Goal: Task Accomplishment & Management: Manage account settings

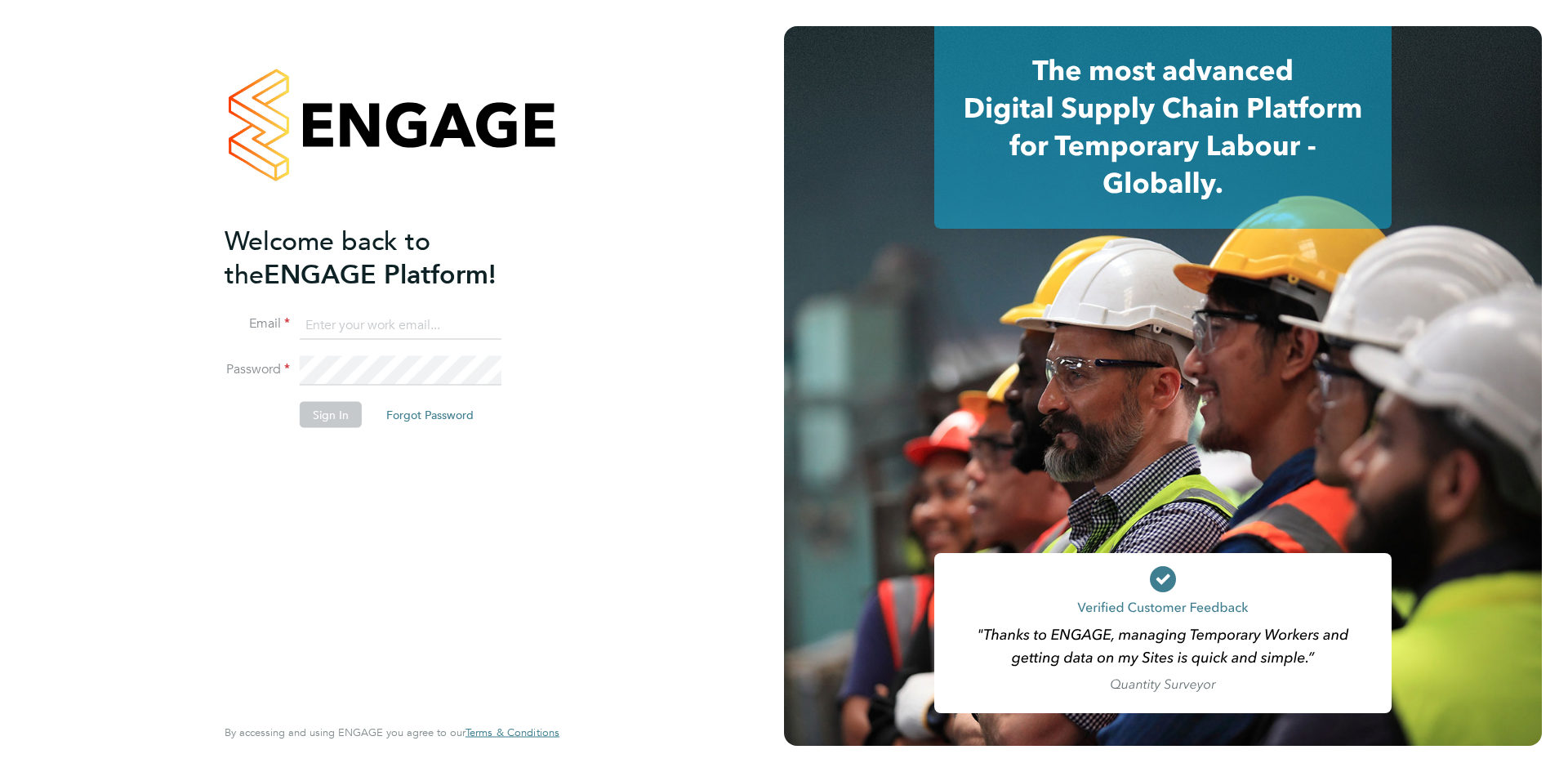
type input "catherine.arnold@torus.co.uk"
click at [330, 419] on button "Sign In" at bounding box center [331, 414] width 62 height 26
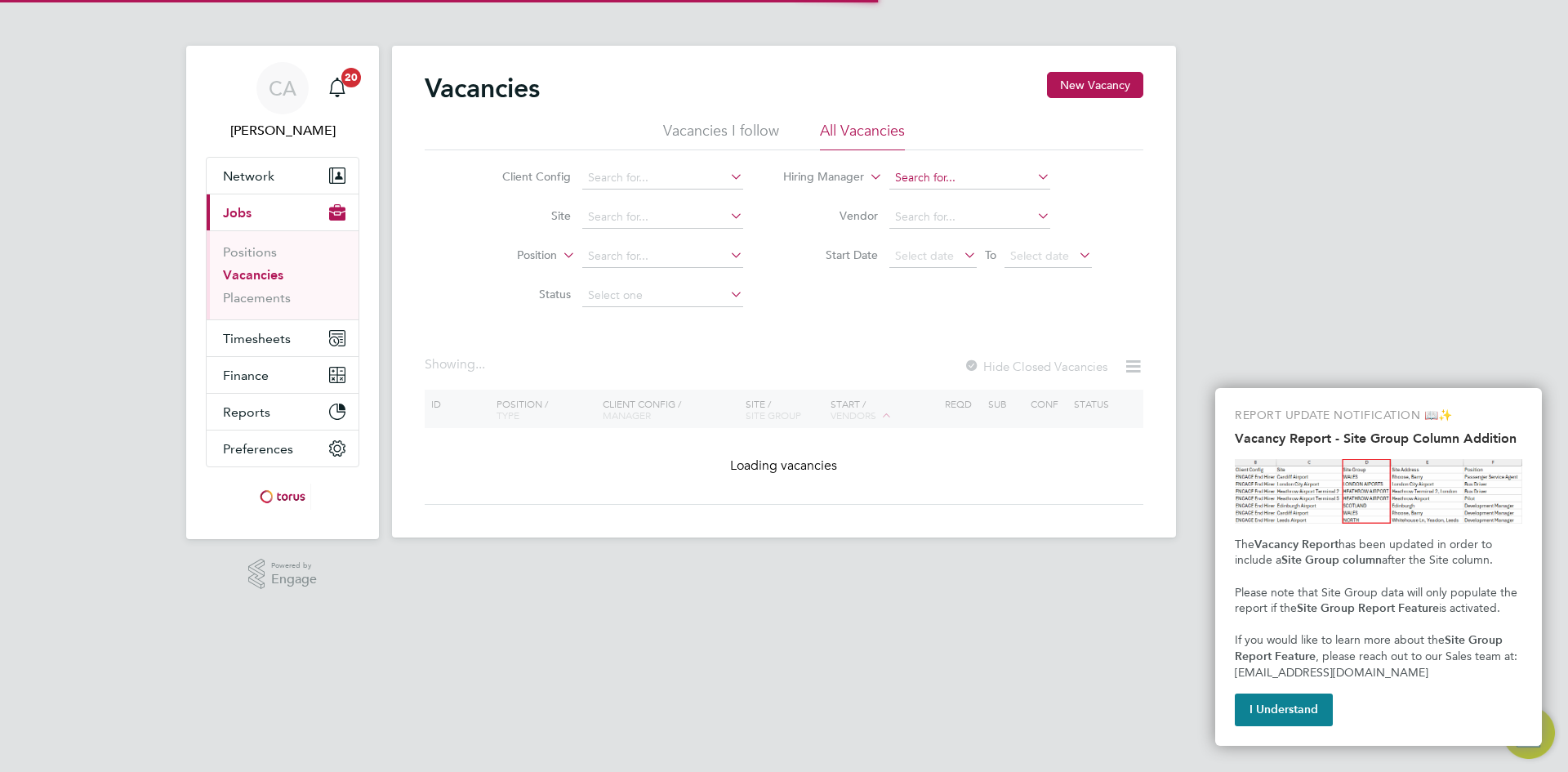
click at [1007, 169] on input at bounding box center [970, 177] width 161 height 23
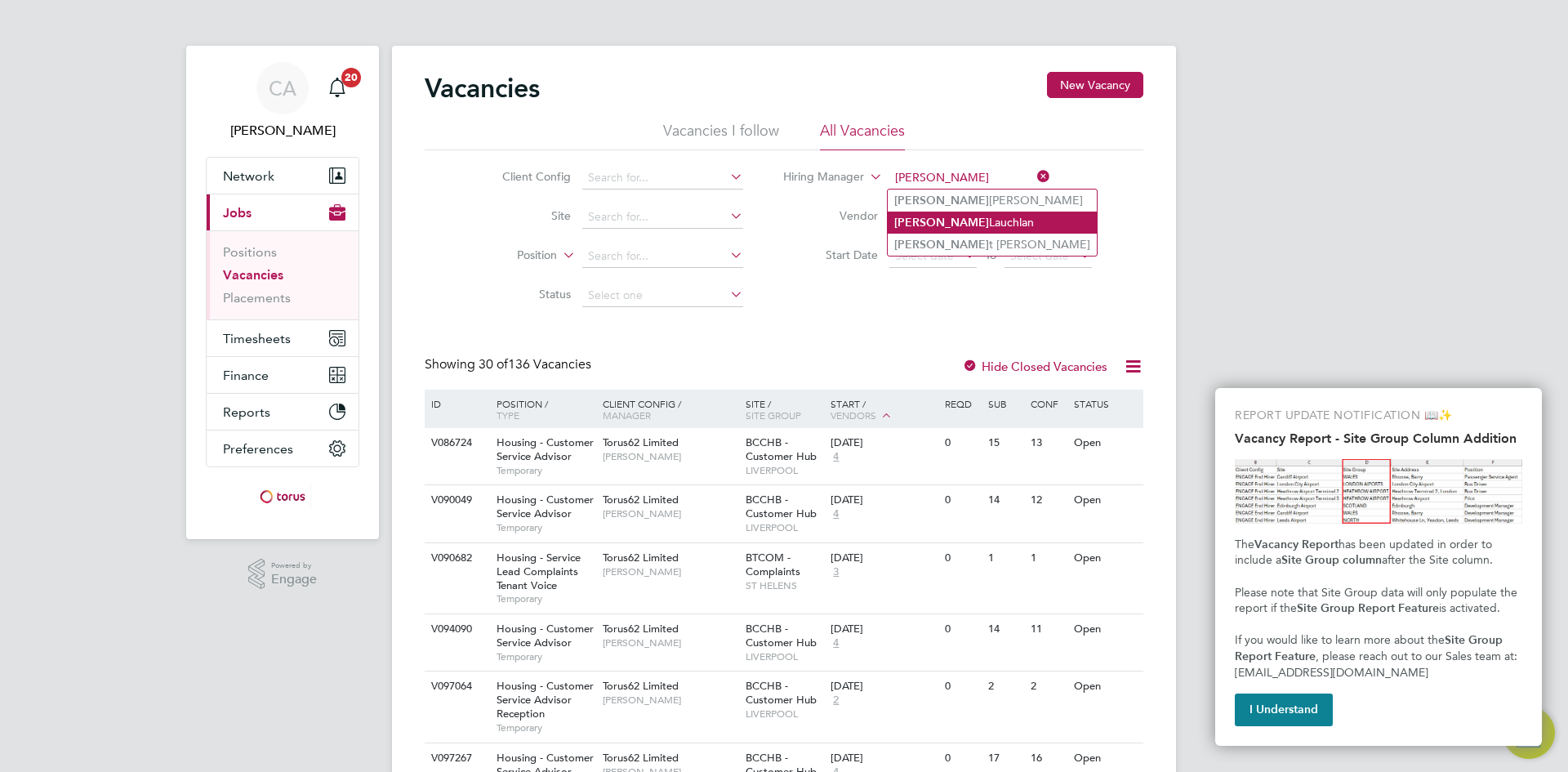
click at [993, 217] on li "[PERSON_NAME]" at bounding box center [992, 222] width 209 height 22
type input "[PERSON_NAME]"
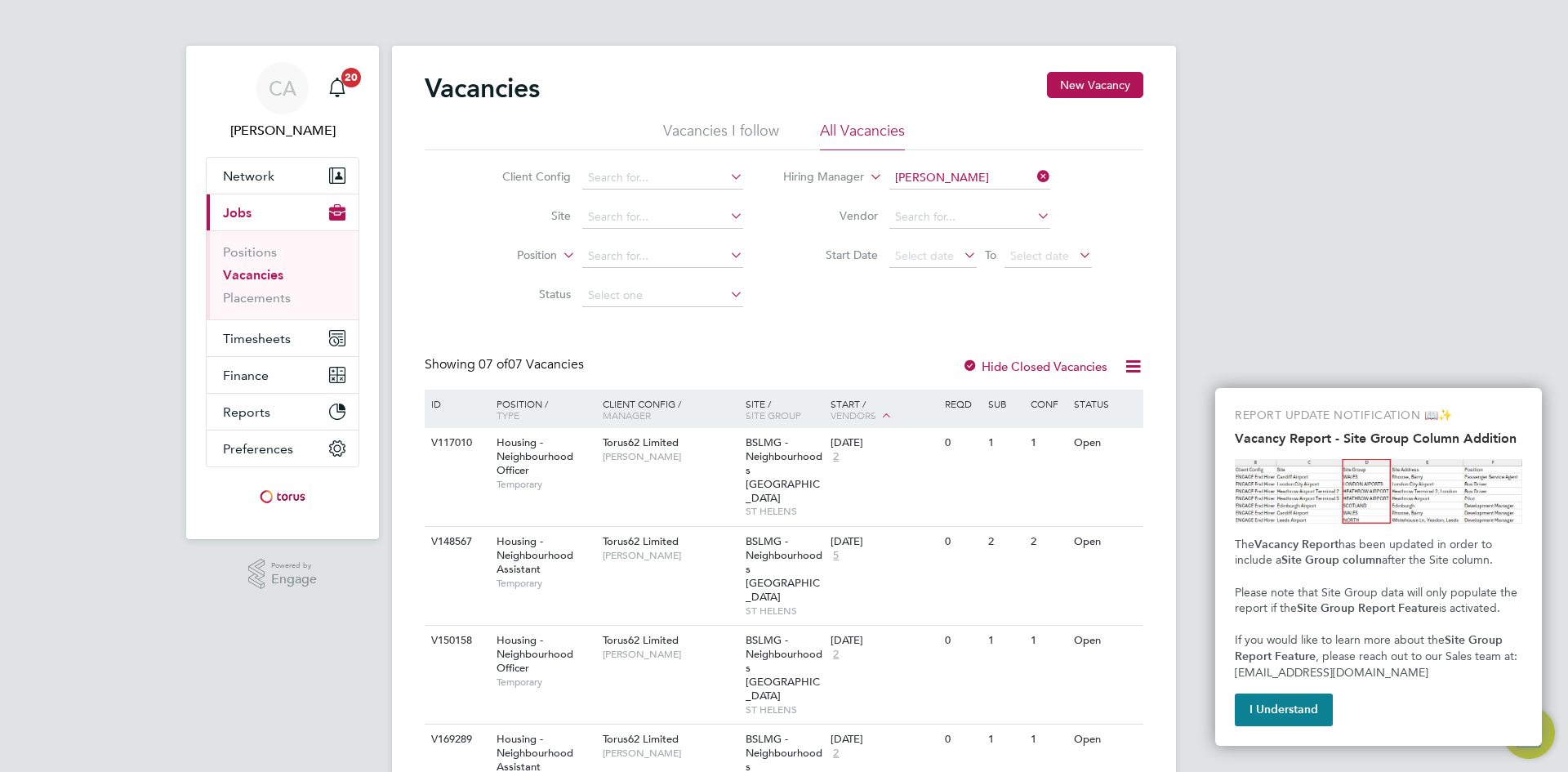
click at [703, 348] on div "Vacancies New Vacancy Vacancies I follow All Vacancies Client Config Site Posit…" at bounding box center [783, 596] width 718 height 1048
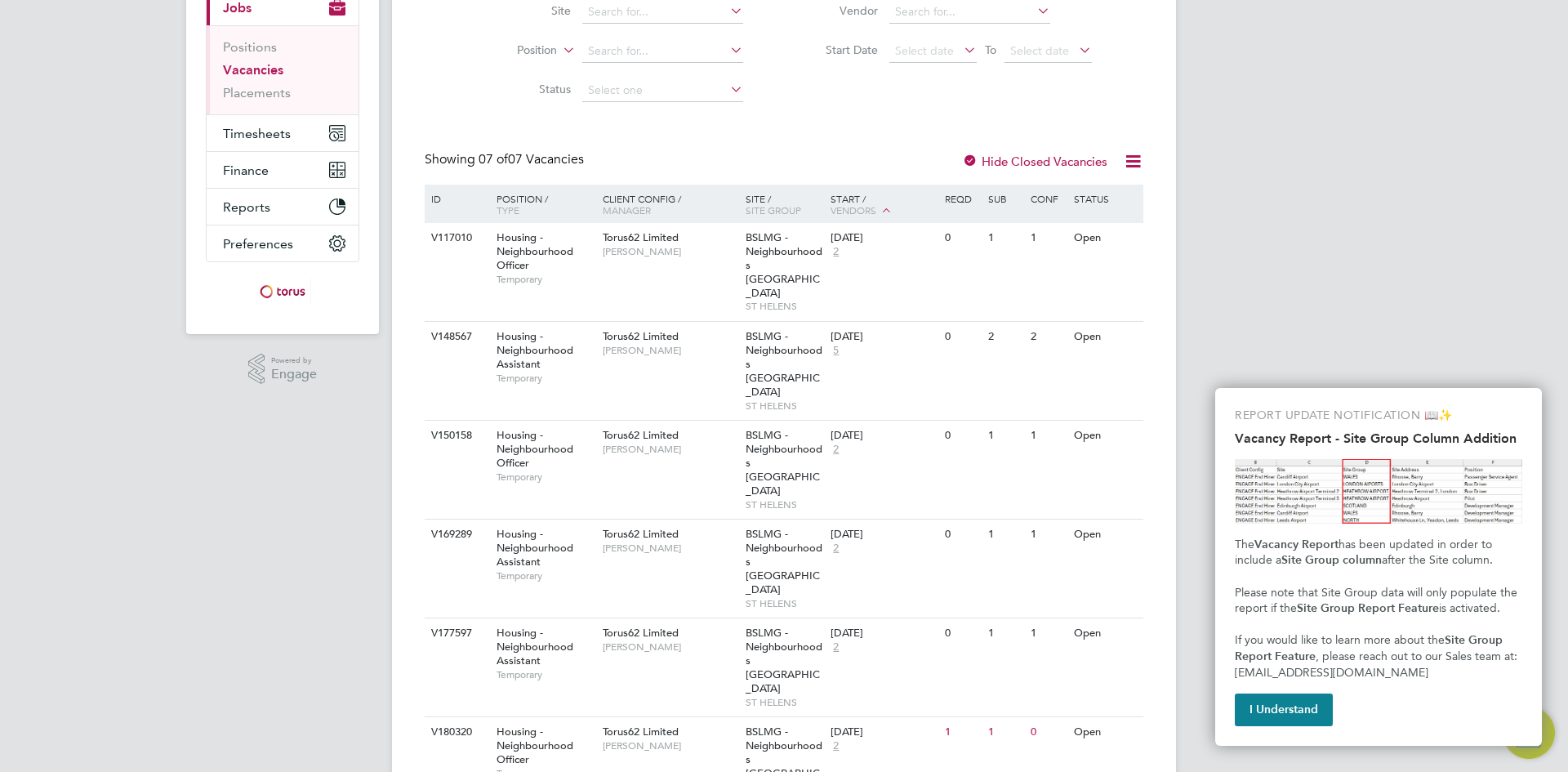
scroll to position [214, 0]
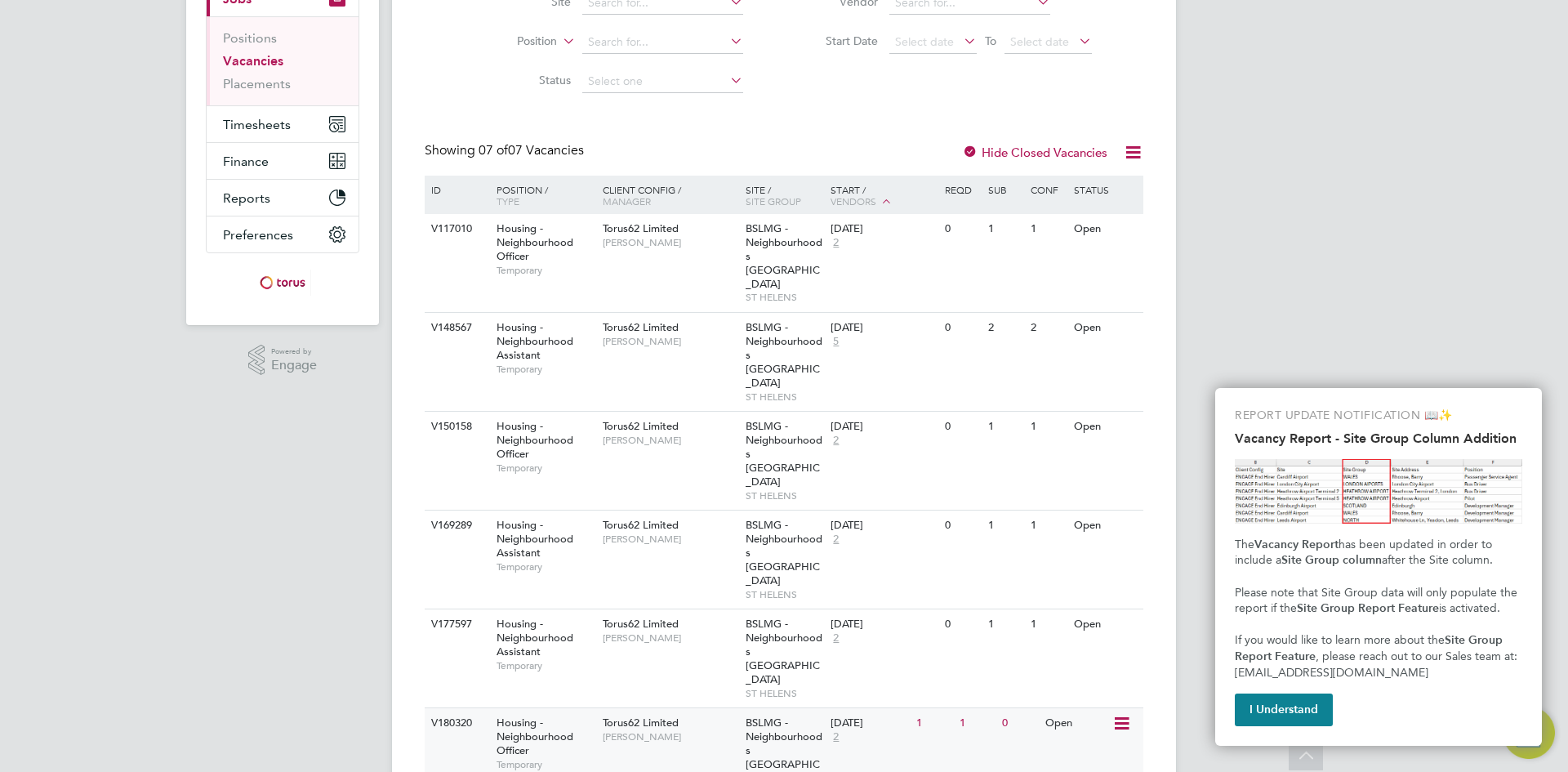
click at [554, 708] on div "Housing - Neighbourhood Officer Temporary" at bounding box center [541, 743] width 115 height 71
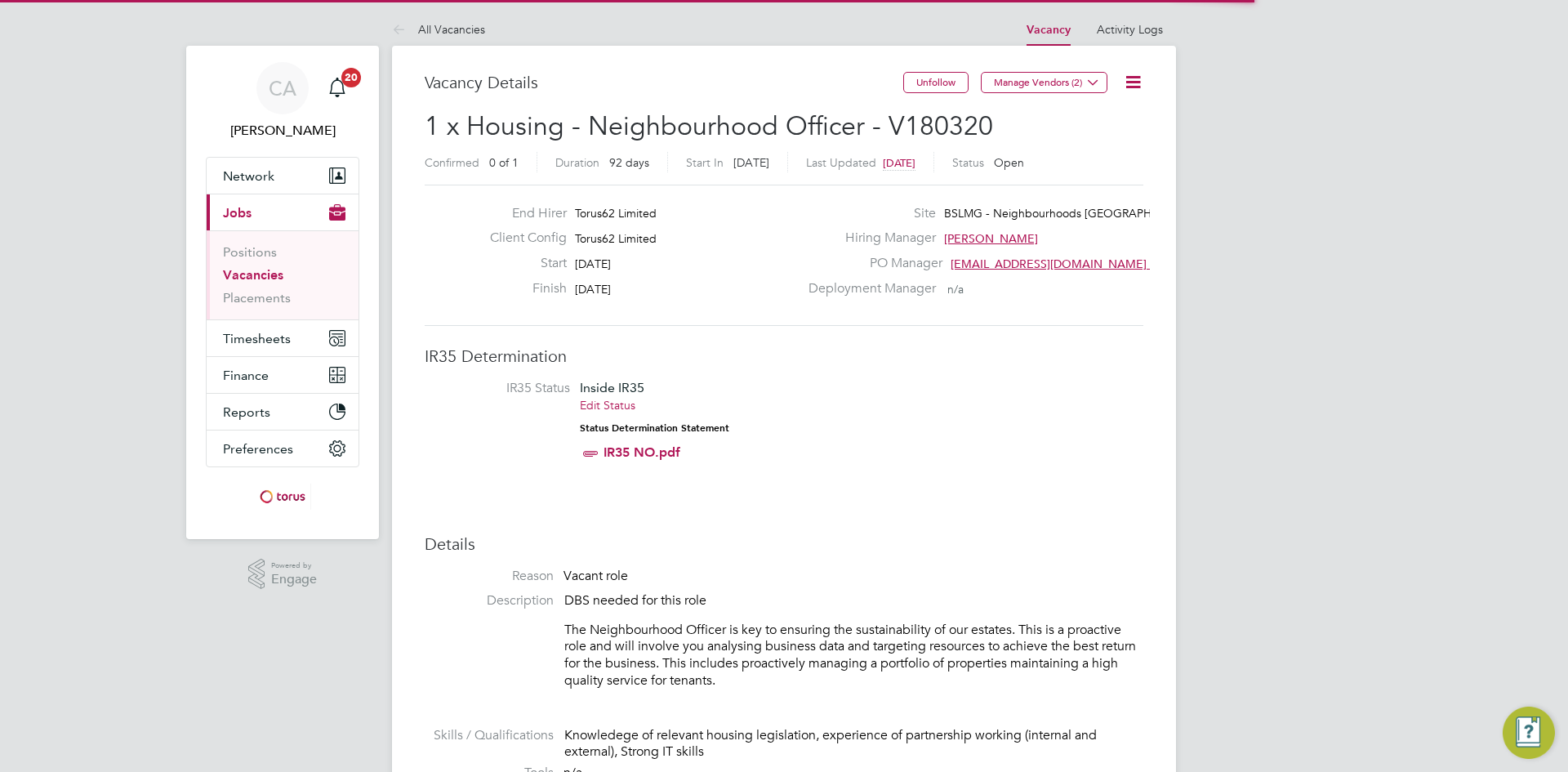
click at [907, 449] on li "IR35 Status Inside IR35 Edit Status Status Determination Statement IR35 NO.pdf" at bounding box center [784, 423] width 686 height 89
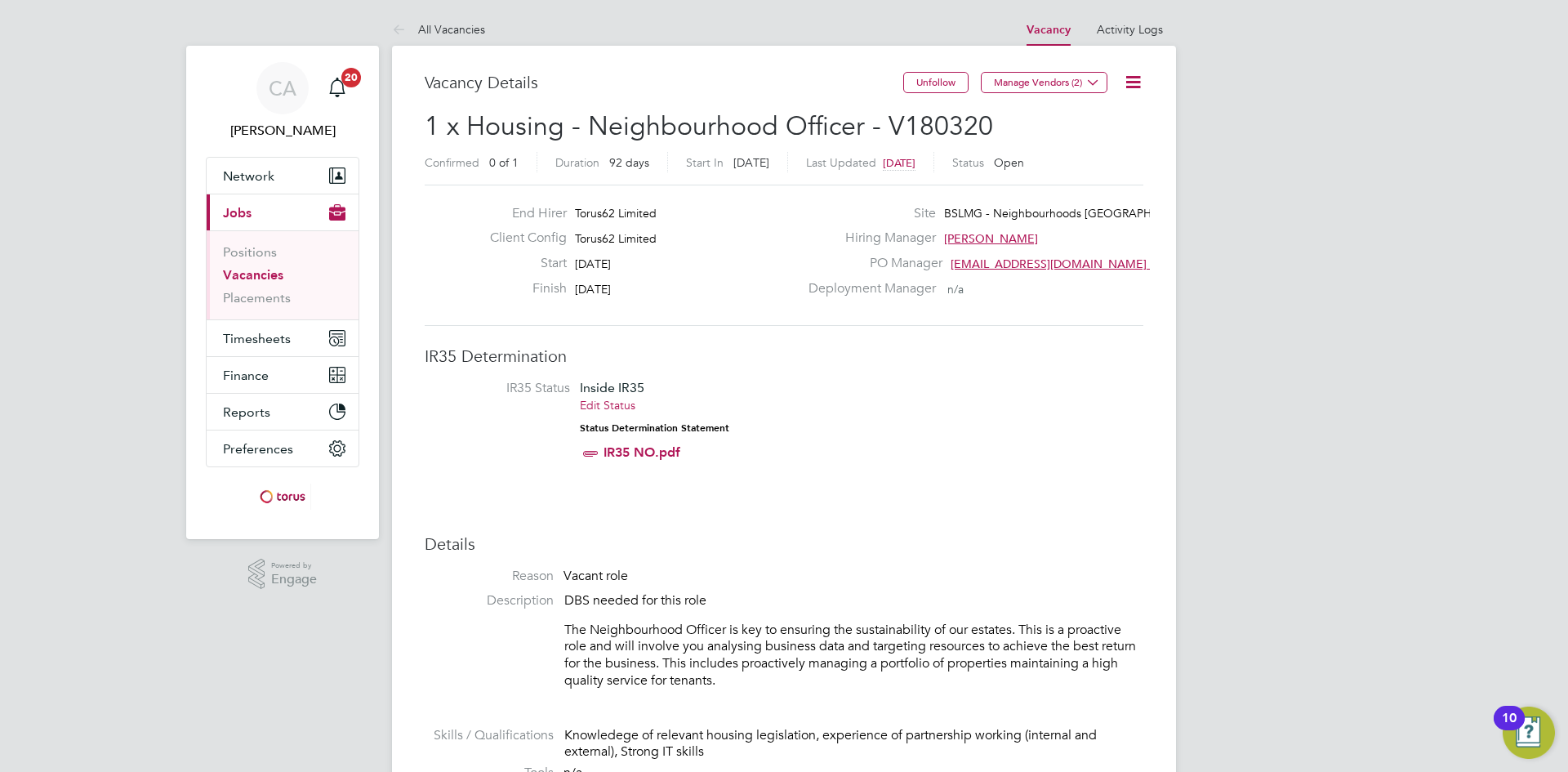
click at [801, 324] on div "End Hirer Torus62 Limited Client Config Torus62 Limited Start 15 Sep 2025 Finis…" at bounding box center [783, 255] width 718 height 141
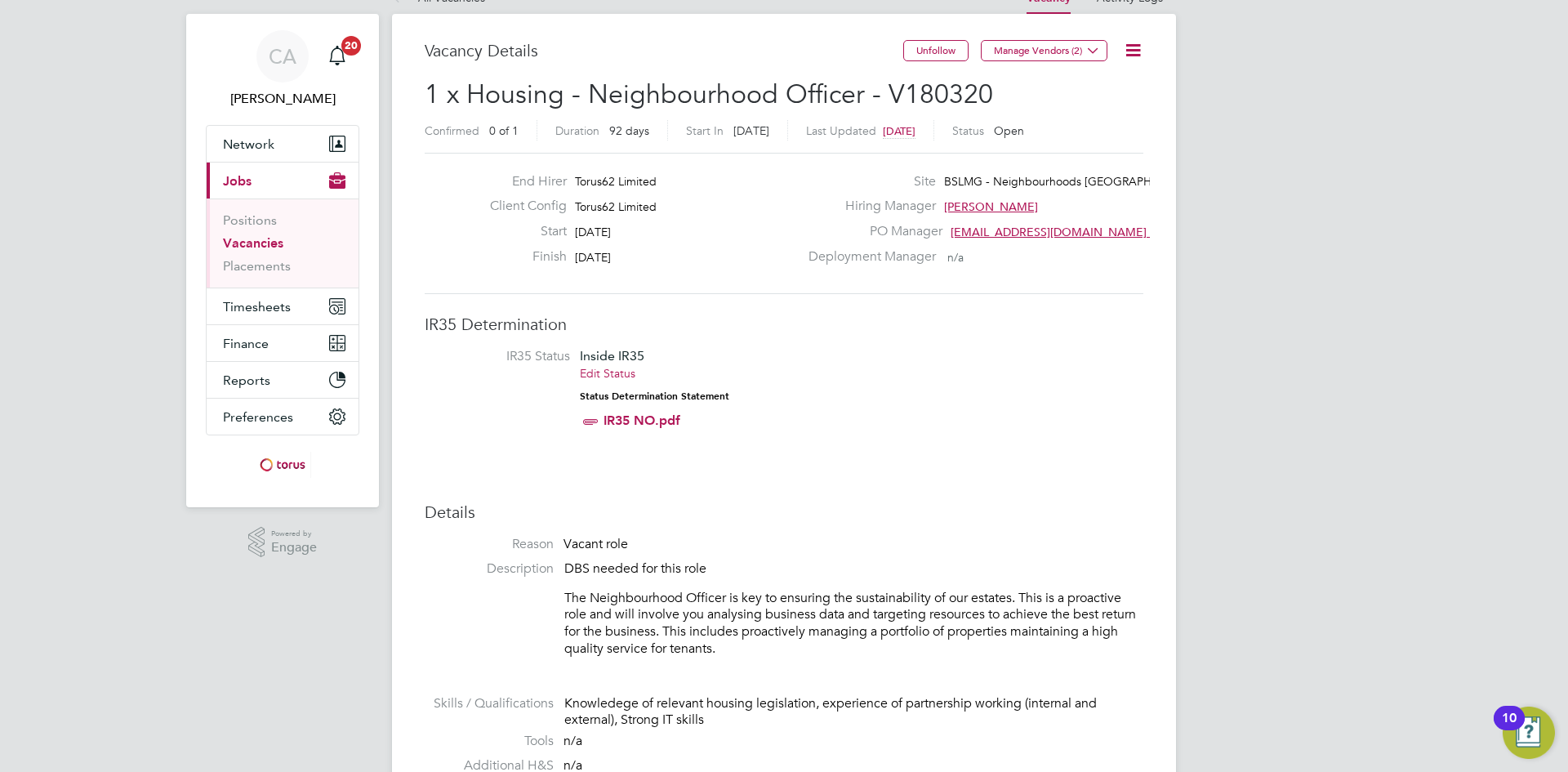
scroll to position [33, 0]
click at [774, 320] on h3 "IR35 Determination" at bounding box center [783, 323] width 718 height 21
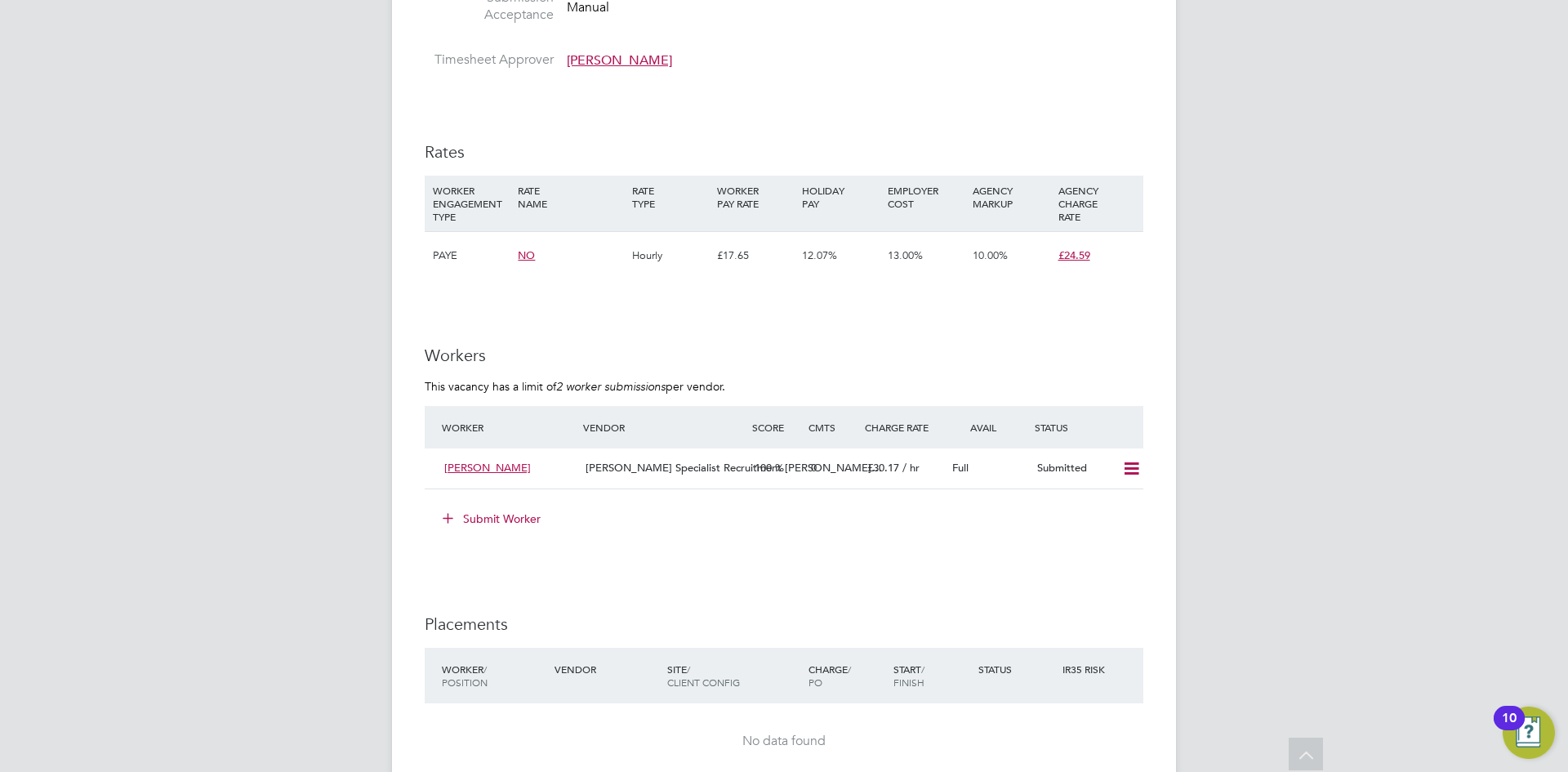
scroll to position [947, 0]
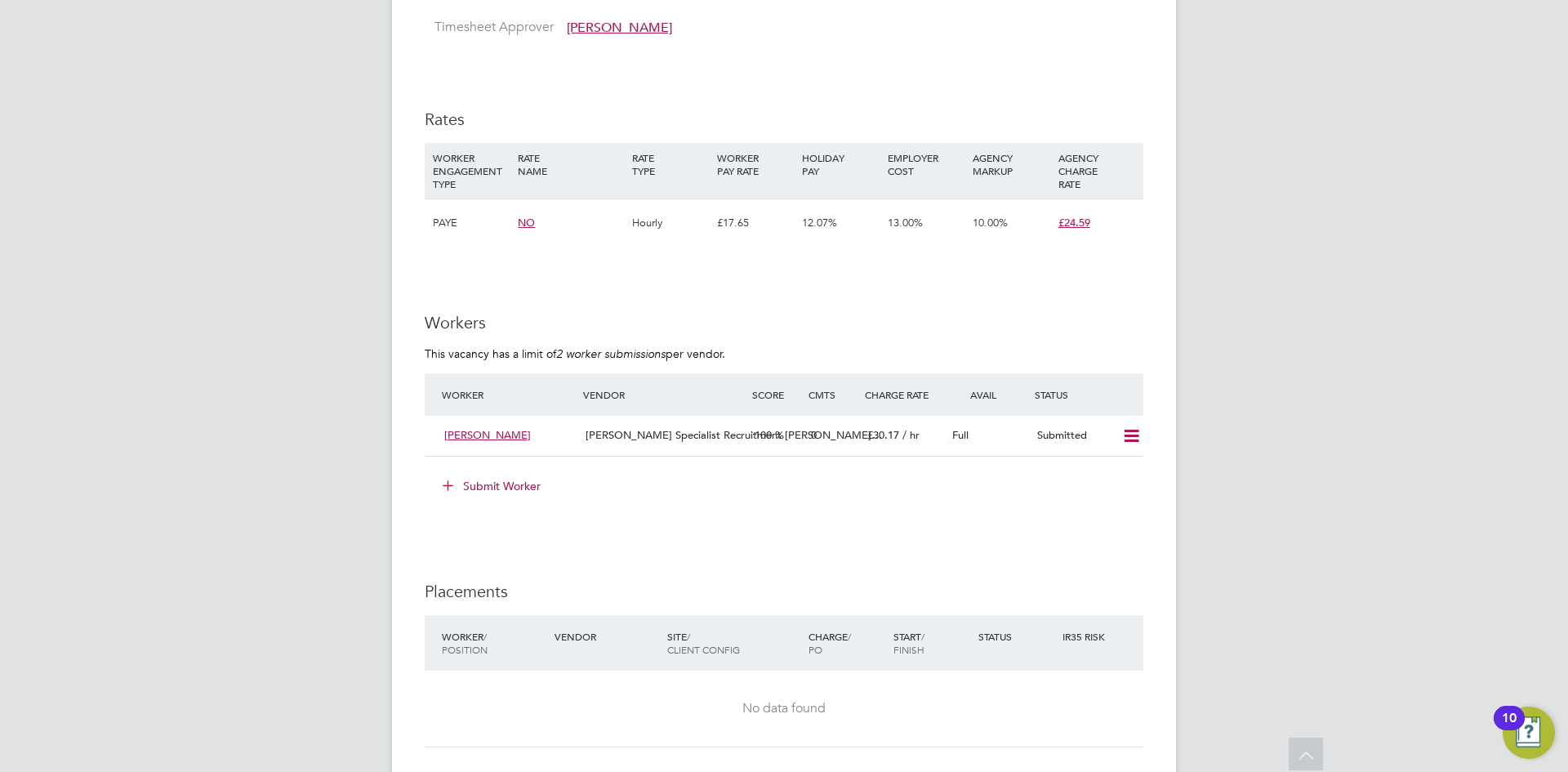
click at [1020, 145] on div "AGENCY MARKUP" at bounding box center [1010, 163] width 85 height 43
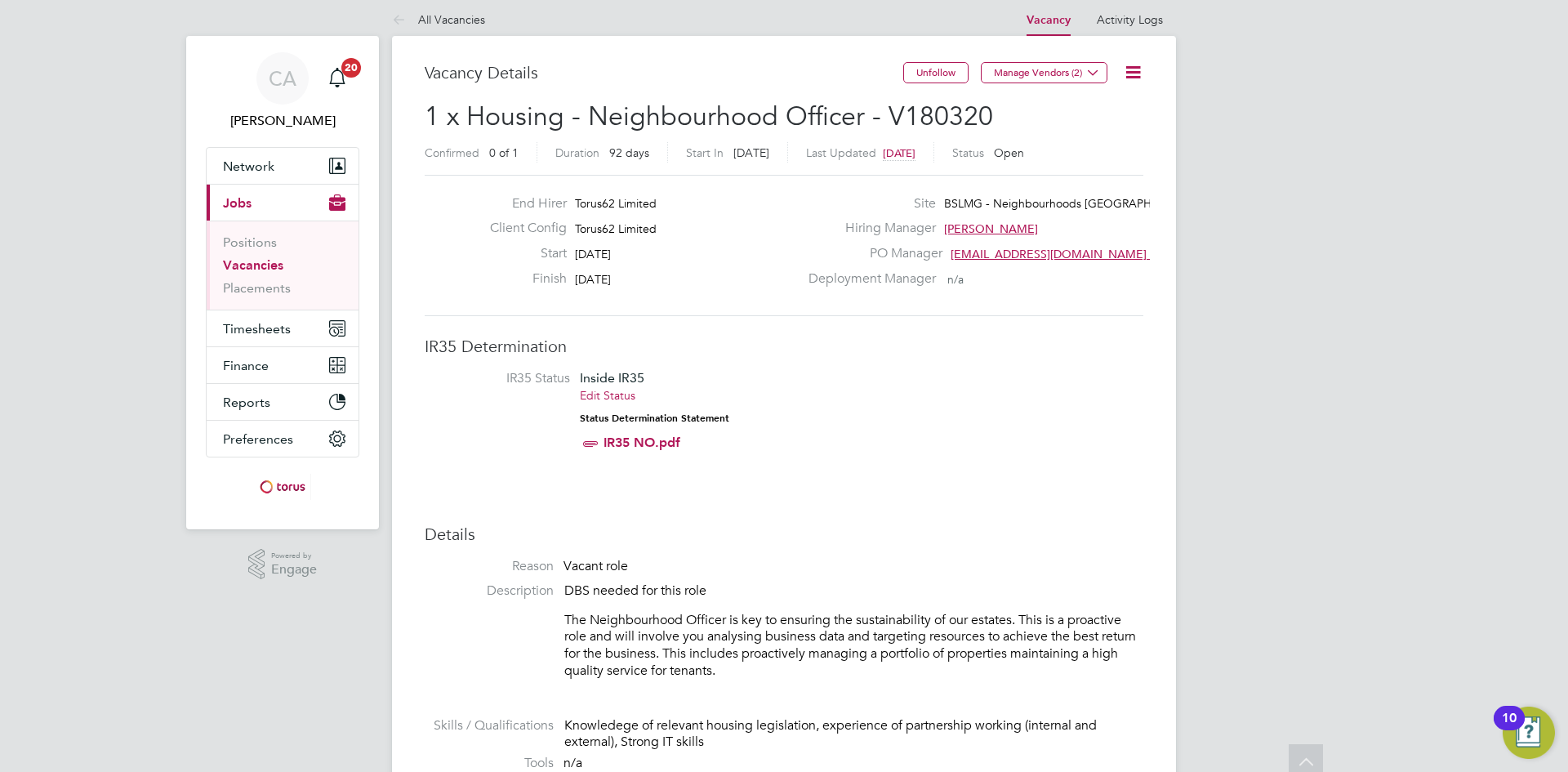
scroll to position [0, 0]
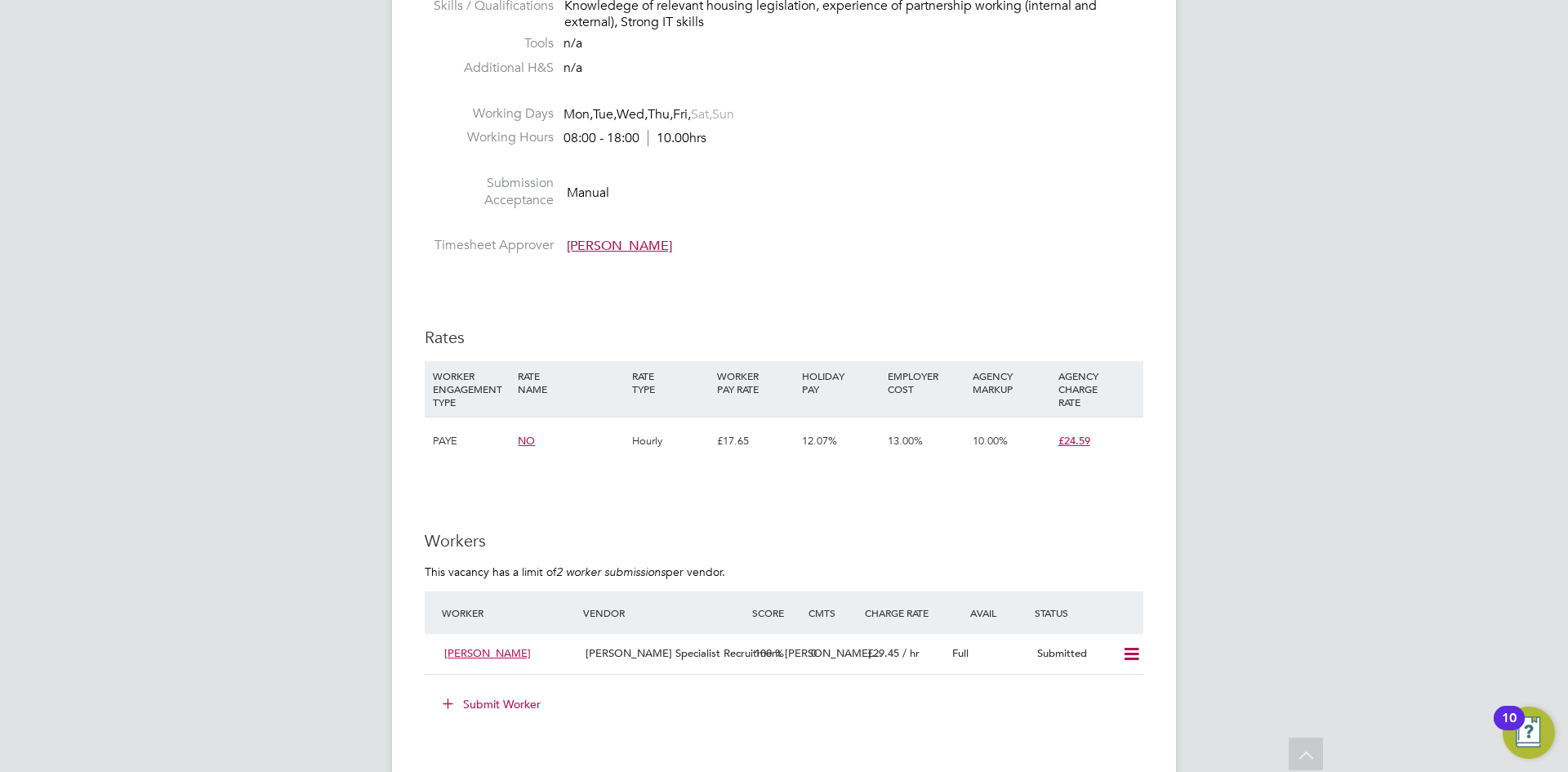
scroll to position [727, 0]
click at [1122, 650] on icon at bounding box center [1132, 656] width 20 height 13
click at [1106, 691] on li "Offer" at bounding box center [1109, 690] width 57 height 23
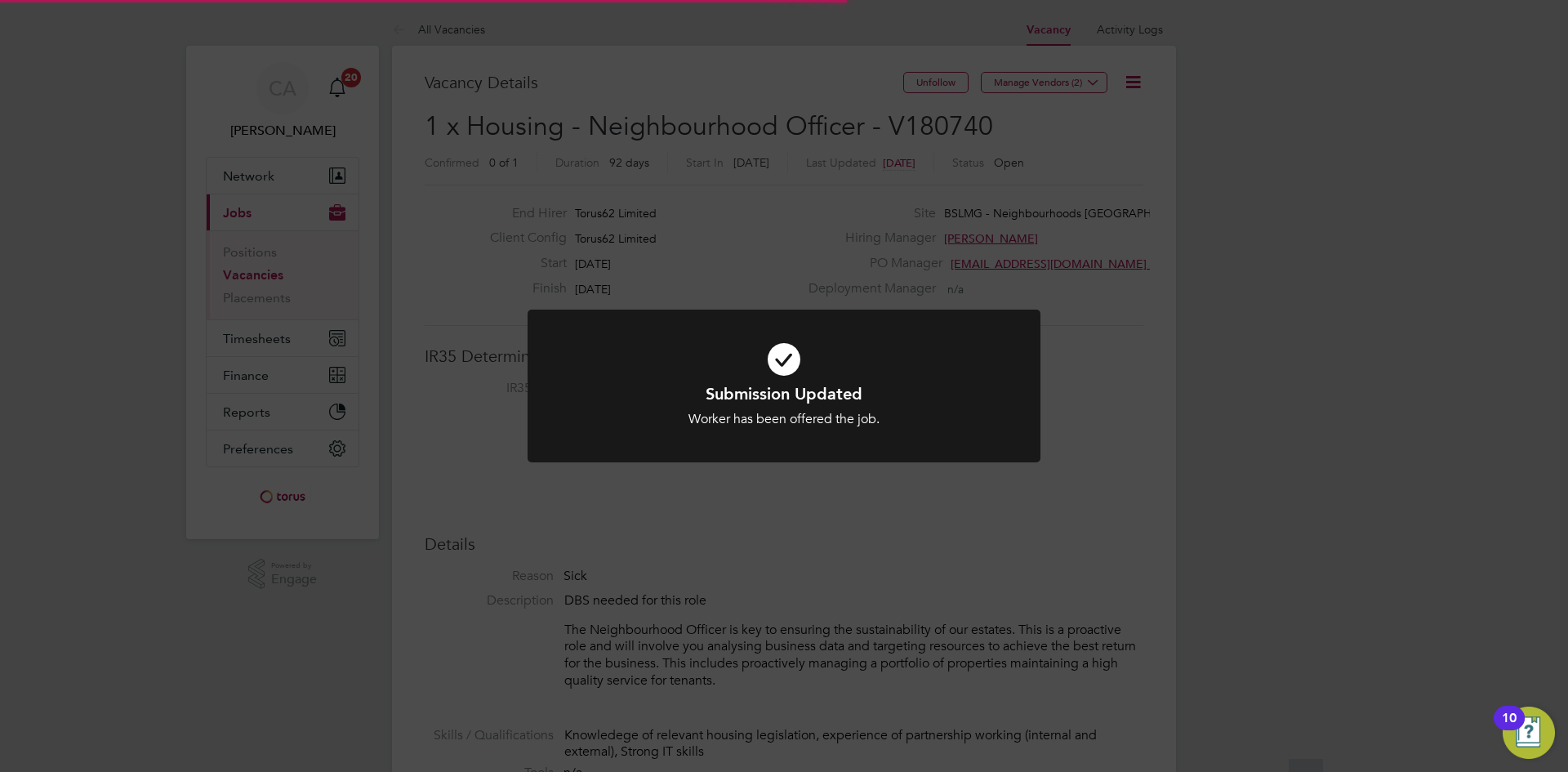
scroll to position [48, 115]
click at [1017, 612] on div "Submission Updated Worker has been offered the job. Cancel Okay" at bounding box center [784, 386] width 1568 height 772
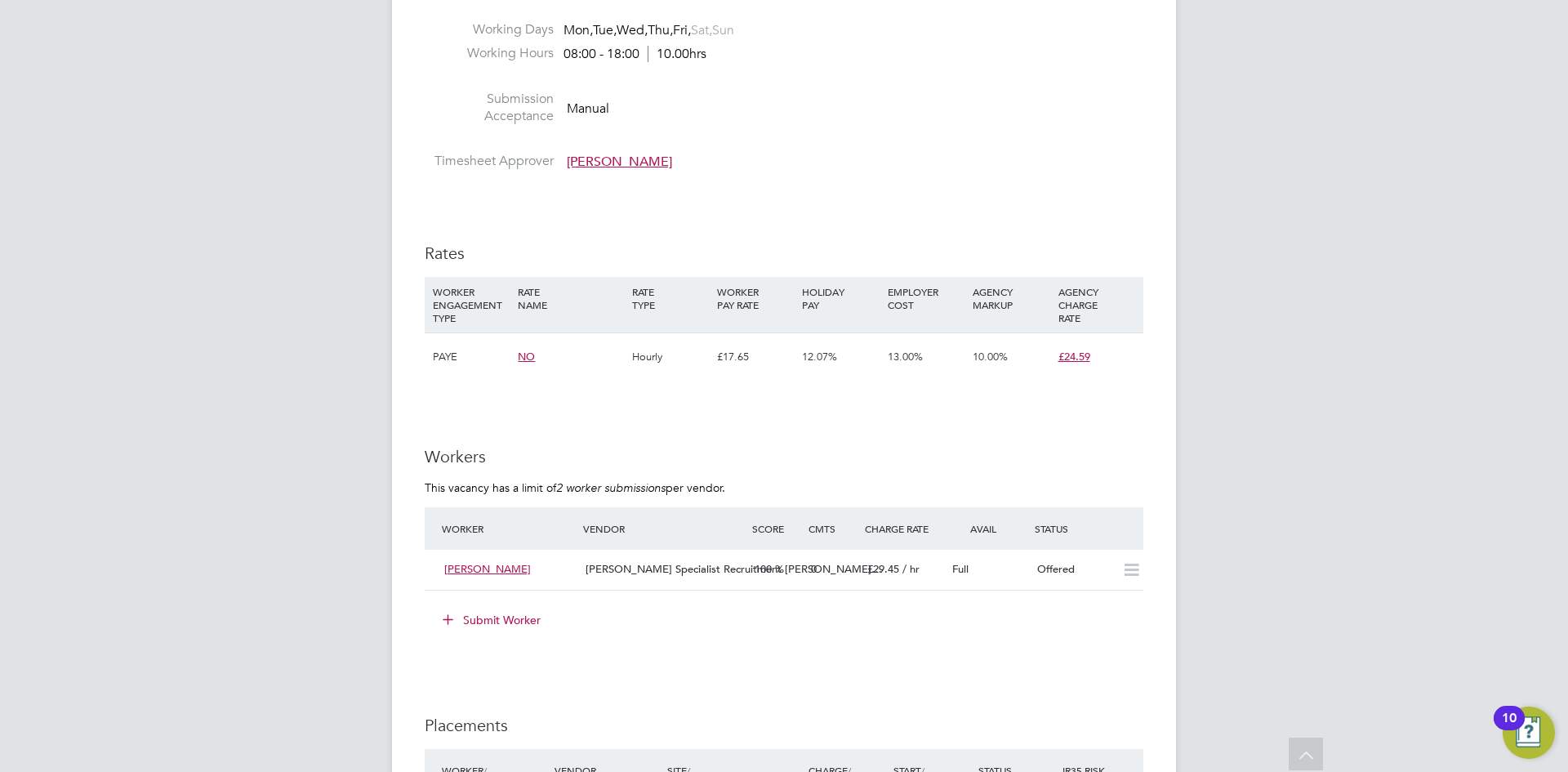
scroll to position [850, 0]
